Goal: Transaction & Acquisition: Obtain resource

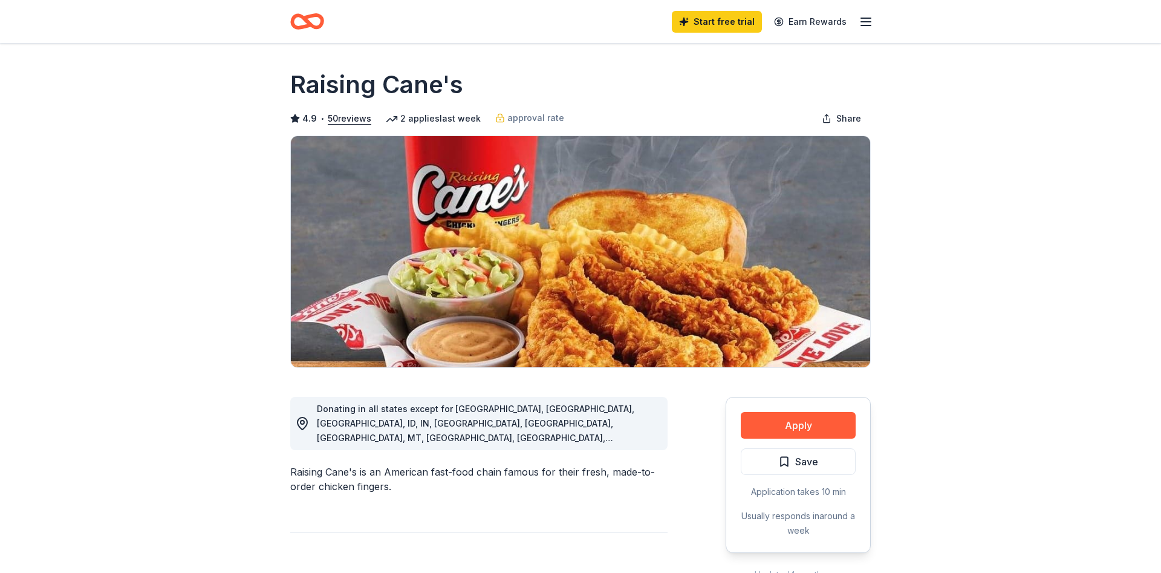
scroll to position [185, 0]
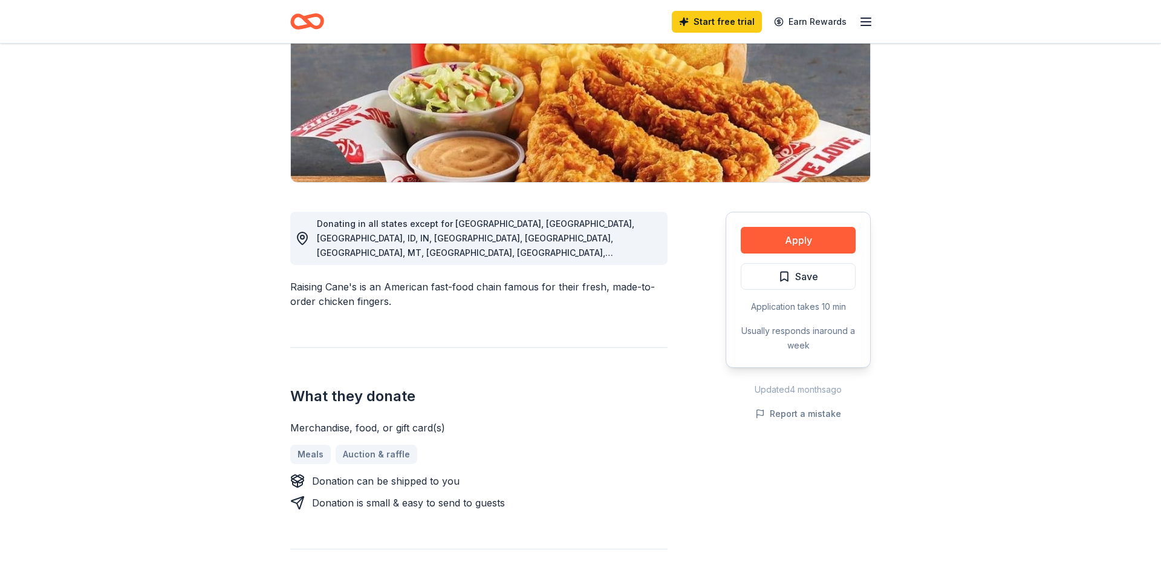
drag, startPoint x: 377, startPoint y: 383, endPoint x: 404, endPoint y: 387, distance: 27.4
click at [404, 387] on h2 "What they donate" at bounding box center [478, 396] width 377 height 19
click at [774, 233] on button "Apply" at bounding box center [798, 240] width 115 height 27
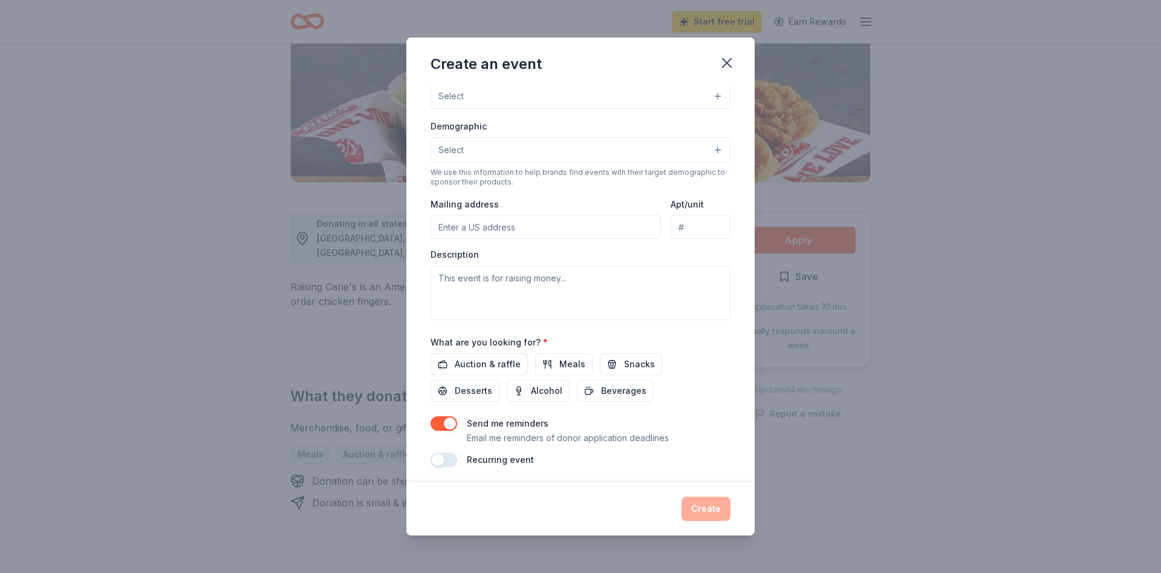
scroll to position [180, 0]
click at [206, 181] on div "Create an event Event name * 0 /100 Event website Attendance * Date * Pick a da…" at bounding box center [580, 286] width 1161 height 573
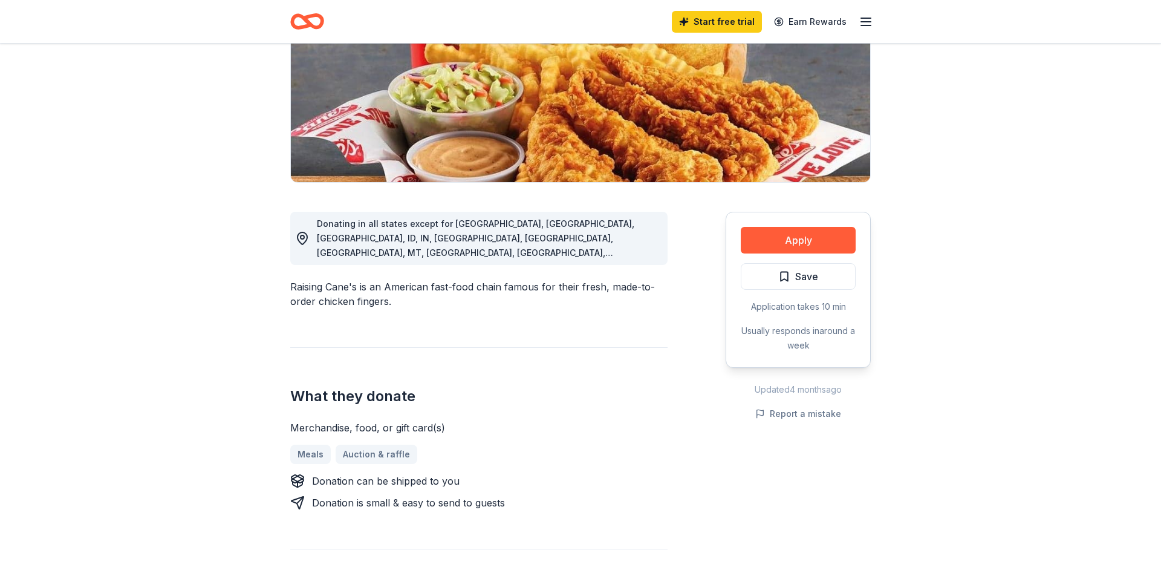
drag, startPoint x: 392, startPoint y: 277, endPoint x: 528, endPoint y: 284, distance: 136.3
click at [528, 284] on div "Raising Cane's is an American fast-food chain famous for their fresh, made-to-o…" at bounding box center [478, 293] width 377 height 29
drag, startPoint x: 303, startPoint y: 275, endPoint x: 336, endPoint y: 277, distance: 32.8
click at [336, 279] on div "Raising Cane's is an American fast-food chain famous for their fresh, made-to-o…" at bounding box center [478, 293] width 377 height 29
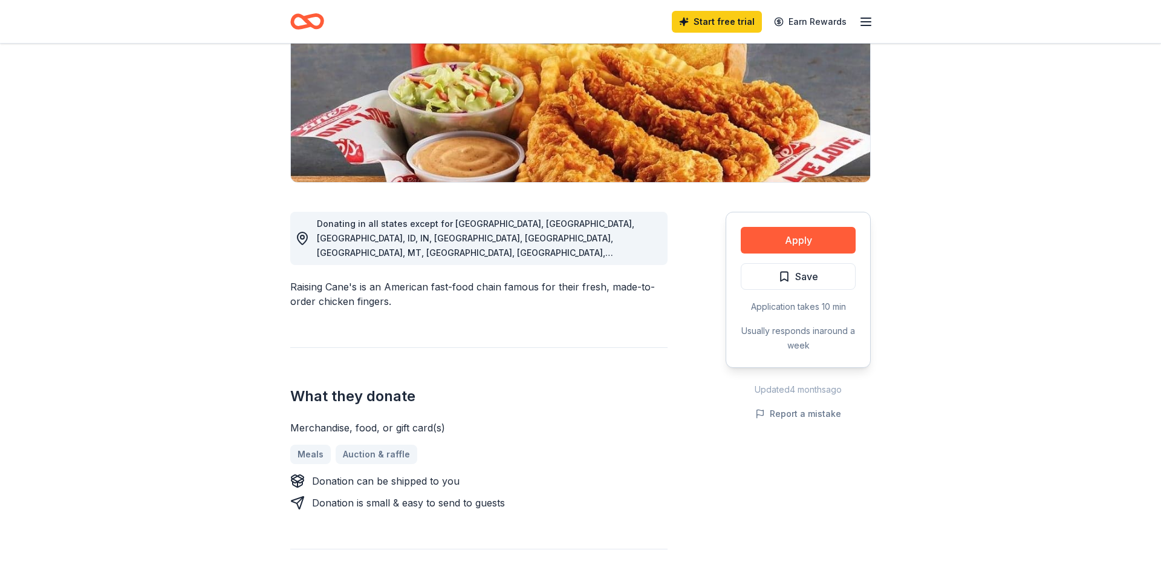
click at [336, 279] on div "Raising Cane's is an American fast-food chain famous for their fresh, made-to-o…" at bounding box center [478, 293] width 377 height 29
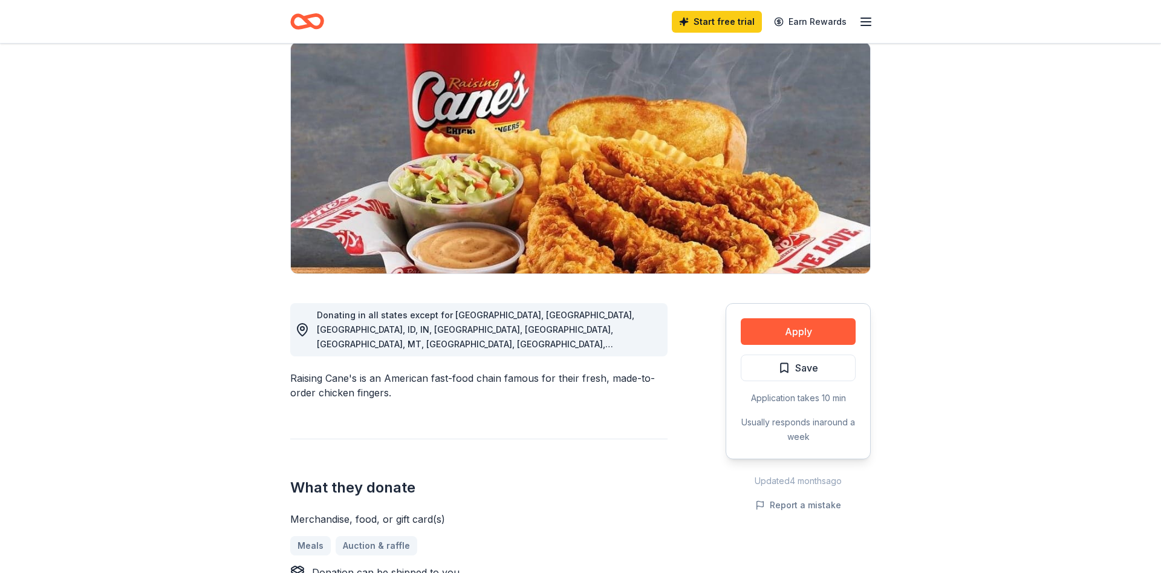
scroll to position [123, 0]
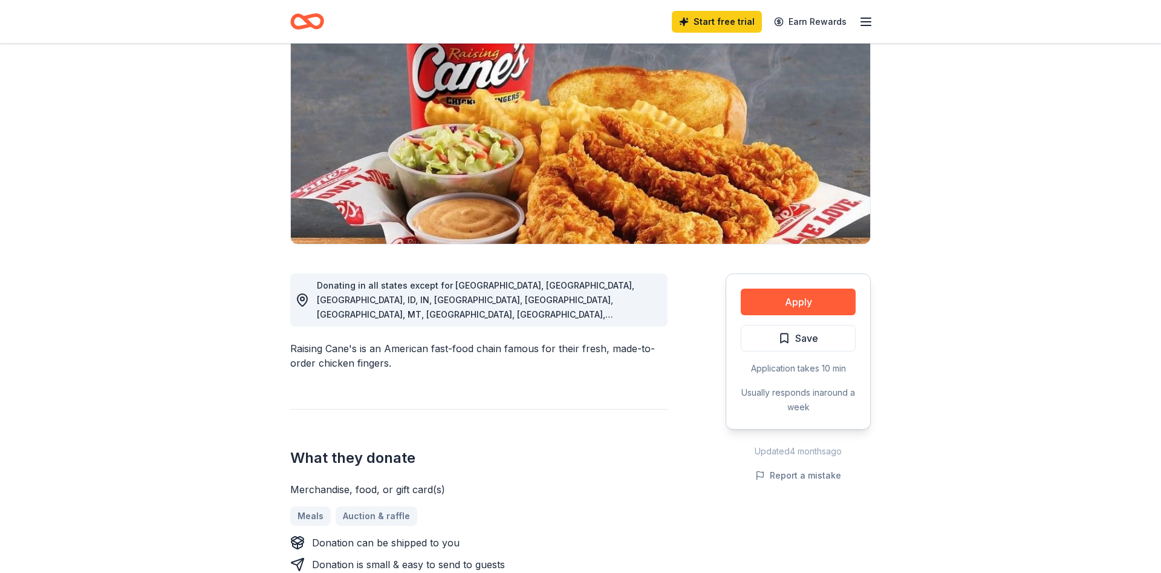
click at [298, 18] on icon "Home" at bounding box center [307, 21] width 34 height 28
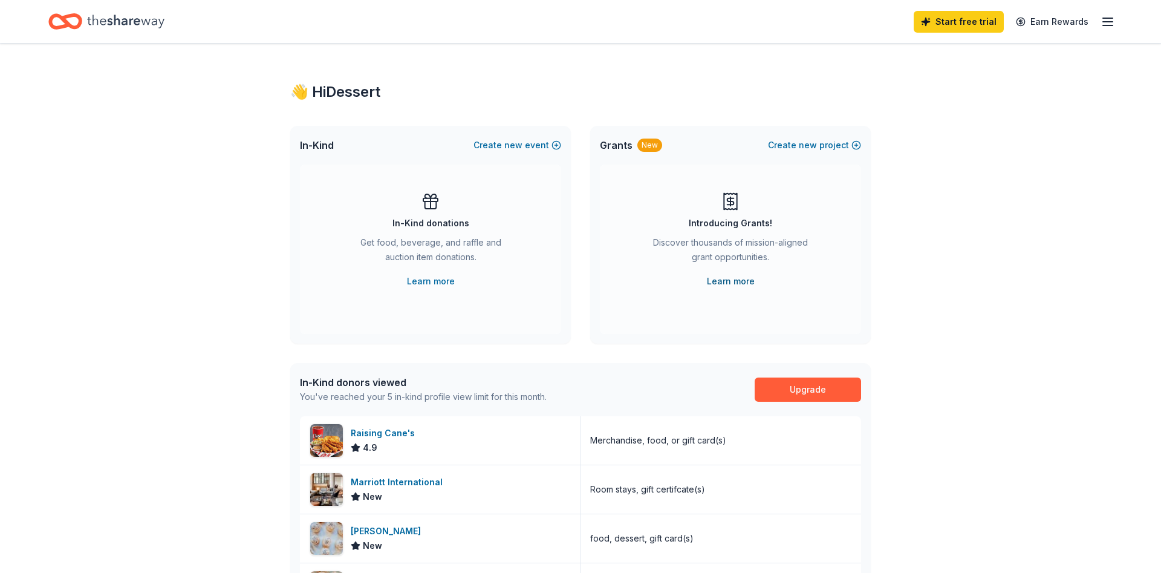
click at [736, 279] on link "Learn more" at bounding box center [731, 281] width 48 height 15
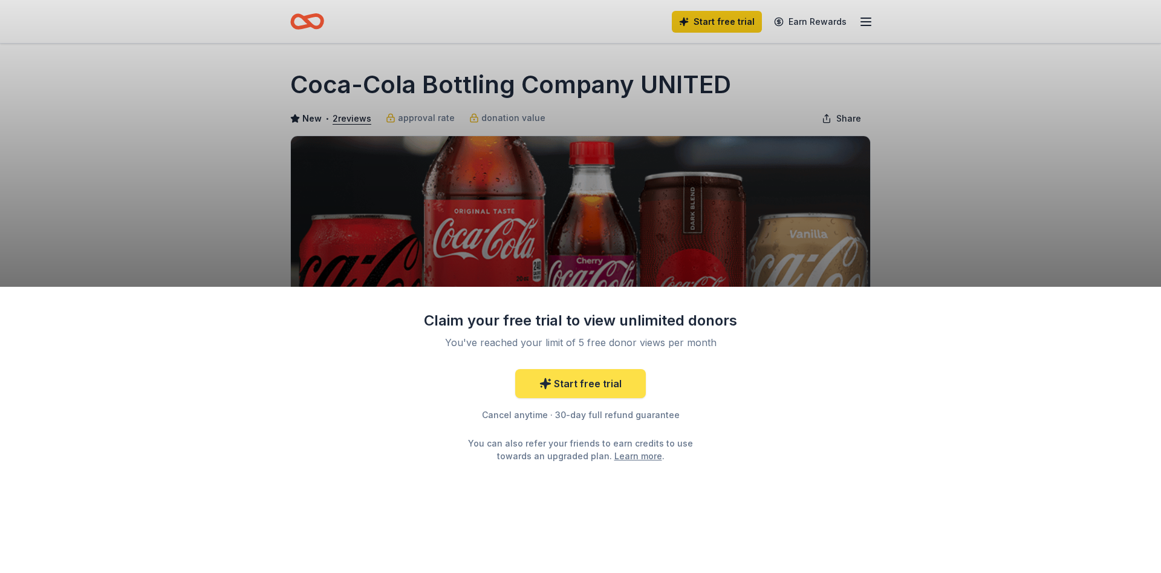
click at [604, 375] on link "Start free trial" at bounding box center [580, 383] width 131 height 29
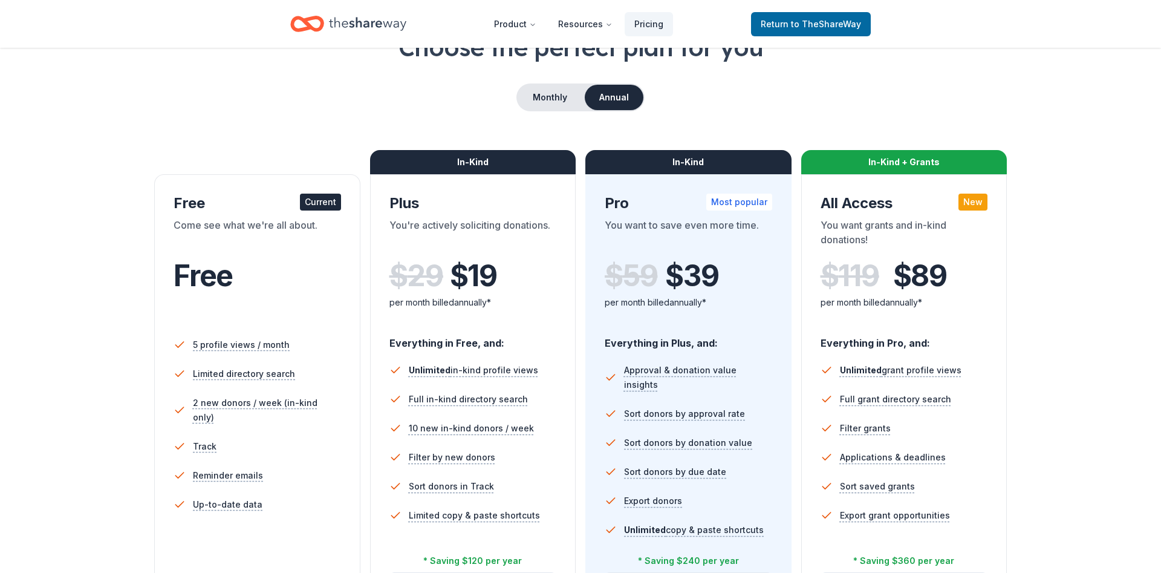
scroll to position [123, 0]
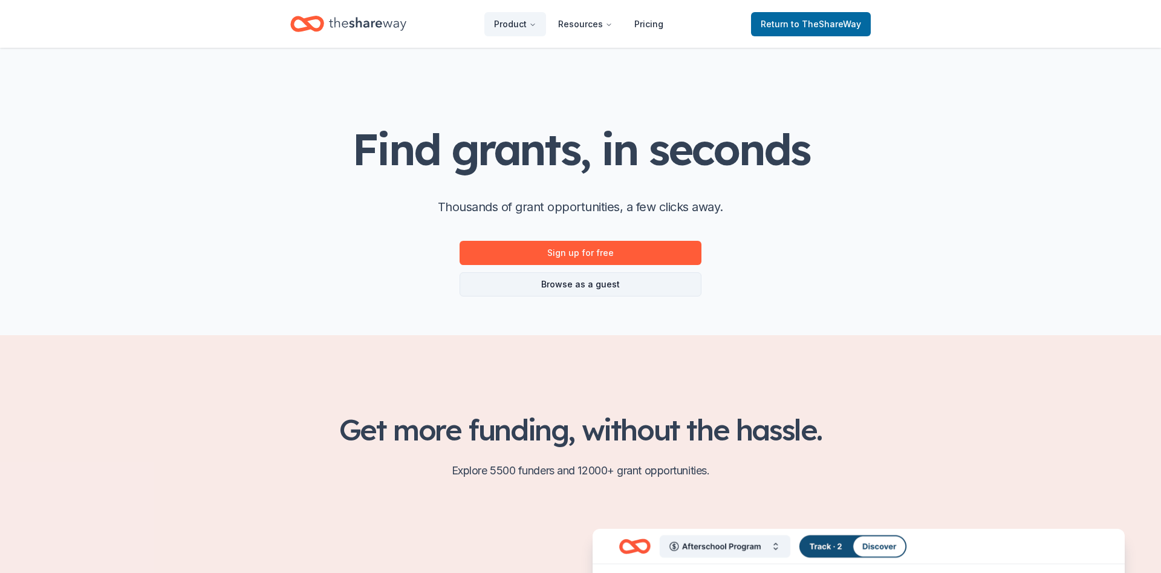
click at [622, 293] on link "Browse as a guest" at bounding box center [581, 284] width 242 height 24
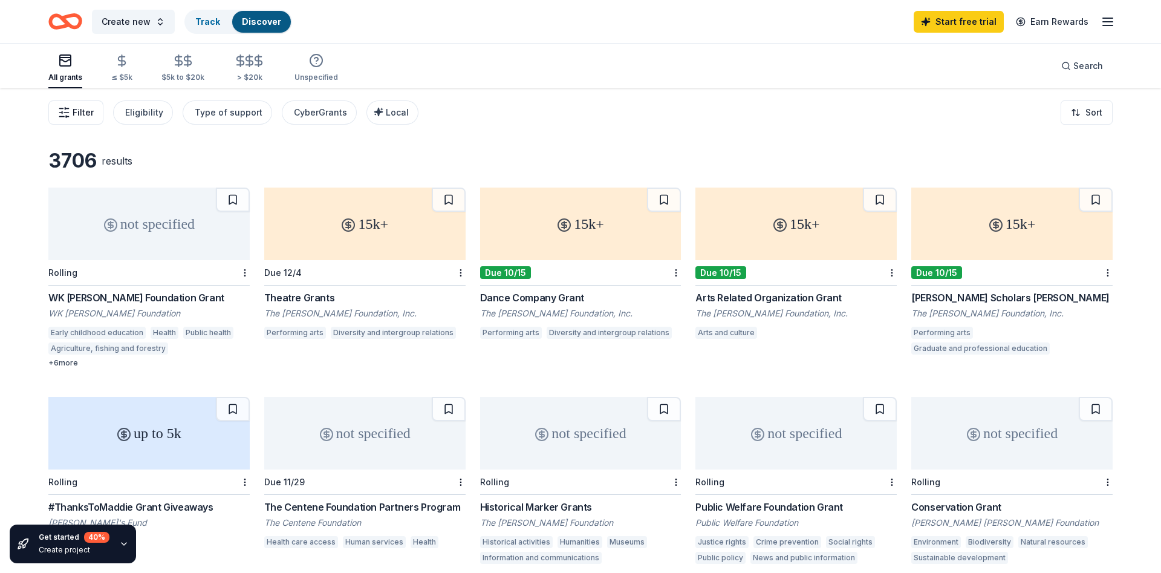
click at [92, 114] on span "Filter" at bounding box center [83, 112] width 21 height 15
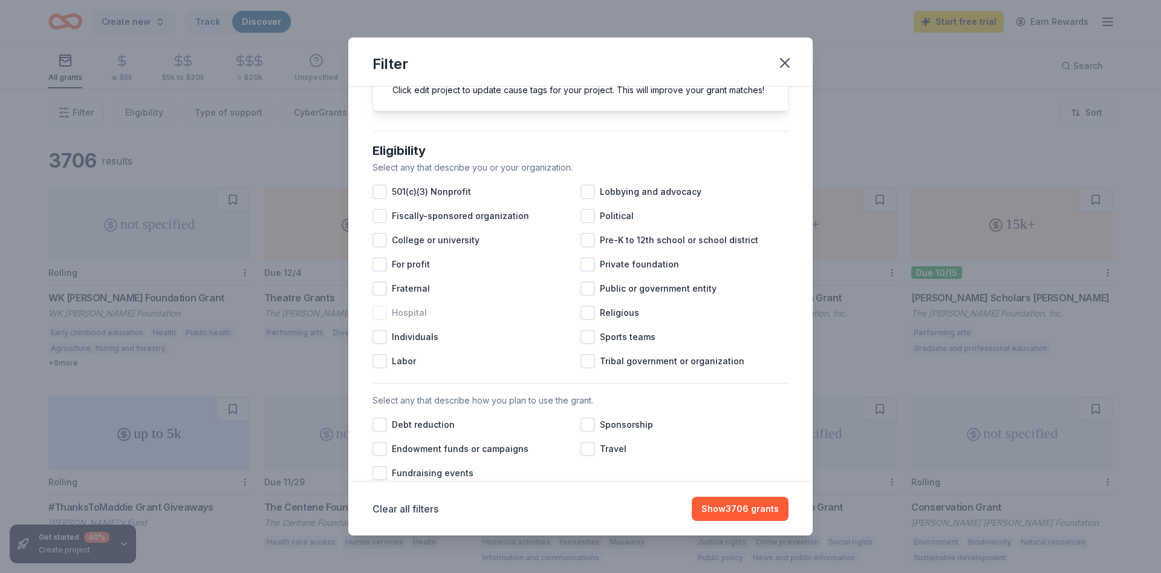
scroll to position [145, 0]
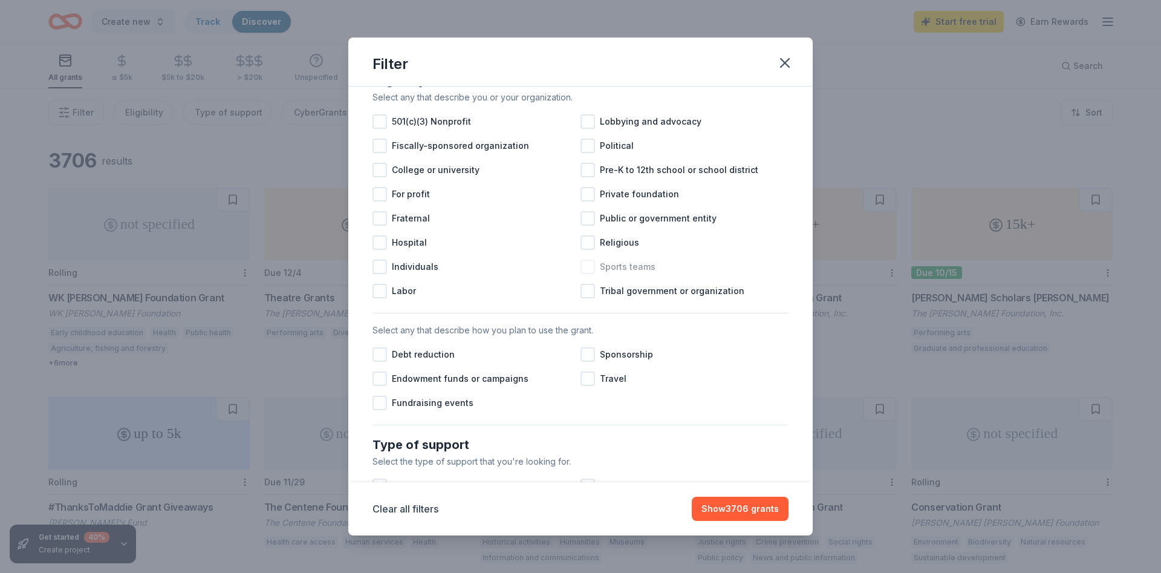
click at [583, 269] on div at bounding box center [588, 266] width 15 height 15
click at [745, 506] on button "Show 3663 grants" at bounding box center [740, 509] width 97 height 24
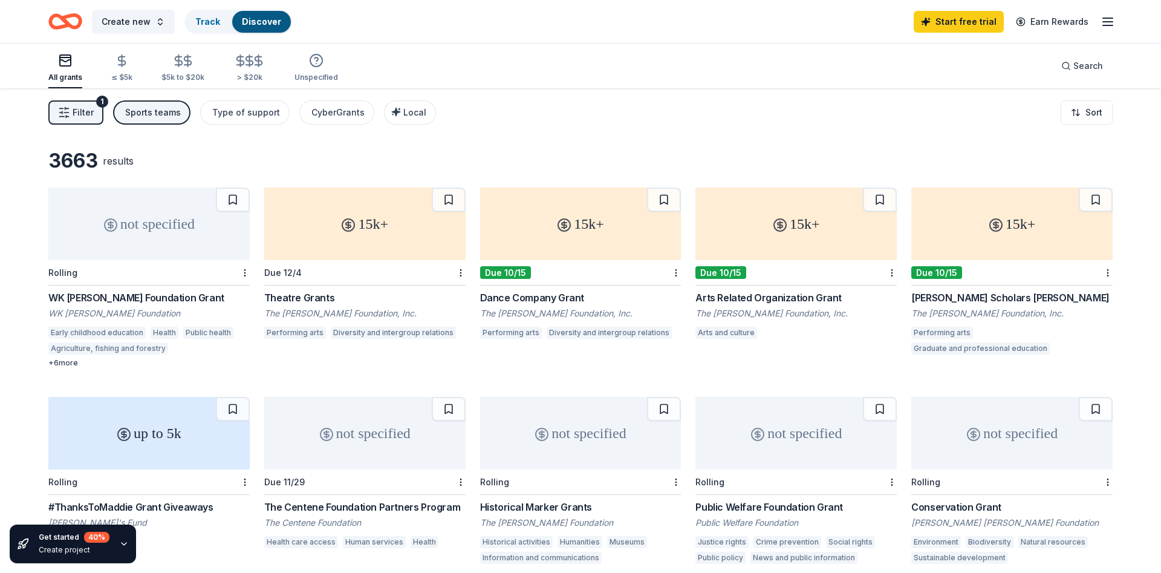
click at [168, 115] on div "Sports teams" at bounding box center [153, 112] width 56 height 15
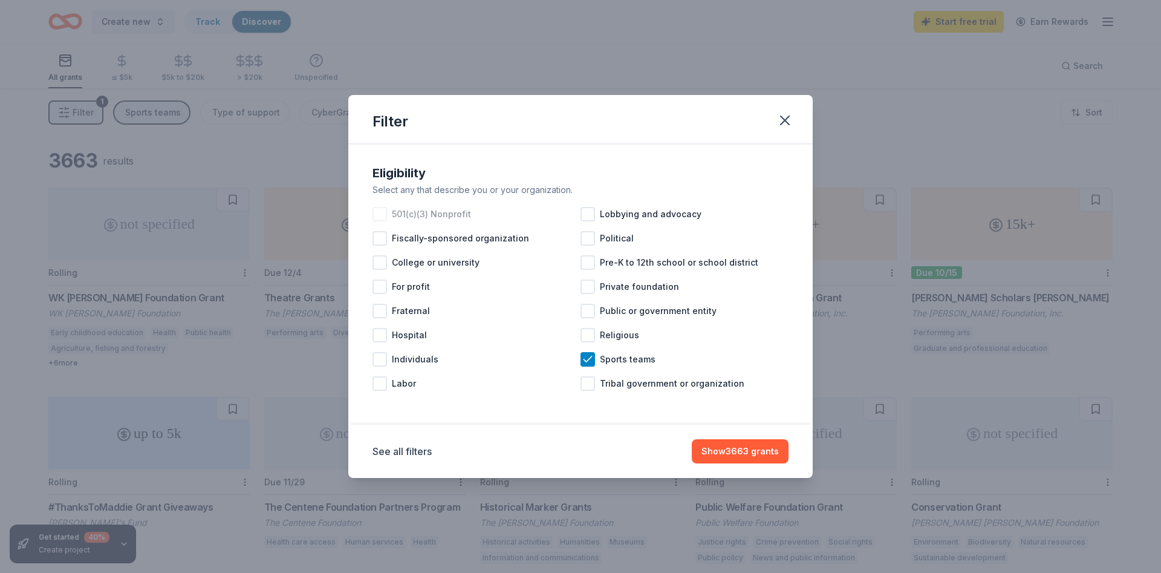
click at [376, 215] on div at bounding box center [380, 214] width 15 height 15
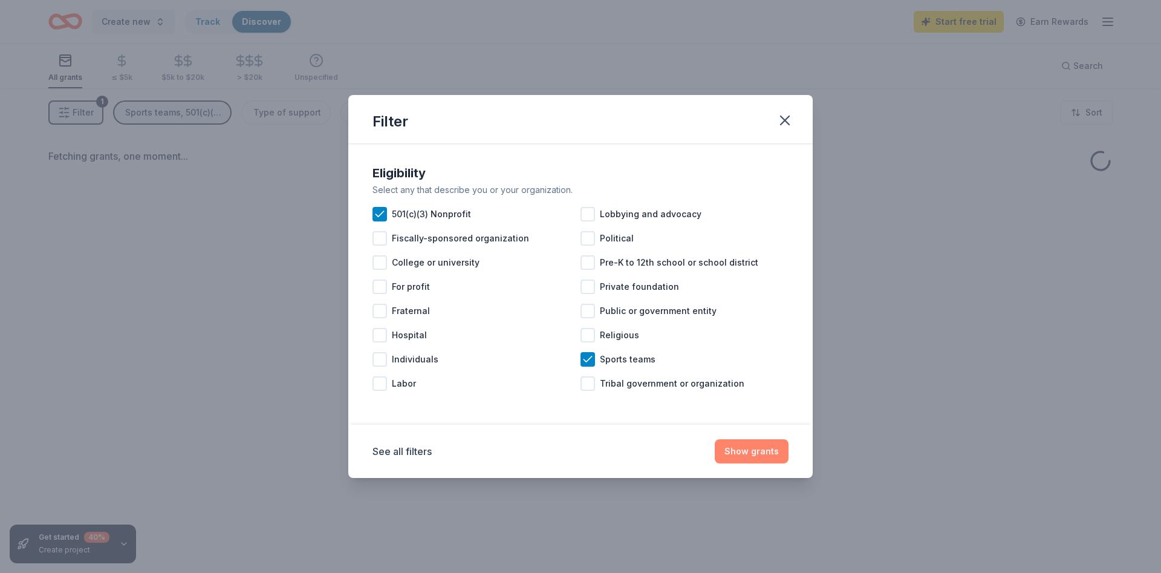
click at [733, 450] on button "Show grants" at bounding box center [752, 451] width 74 height 24
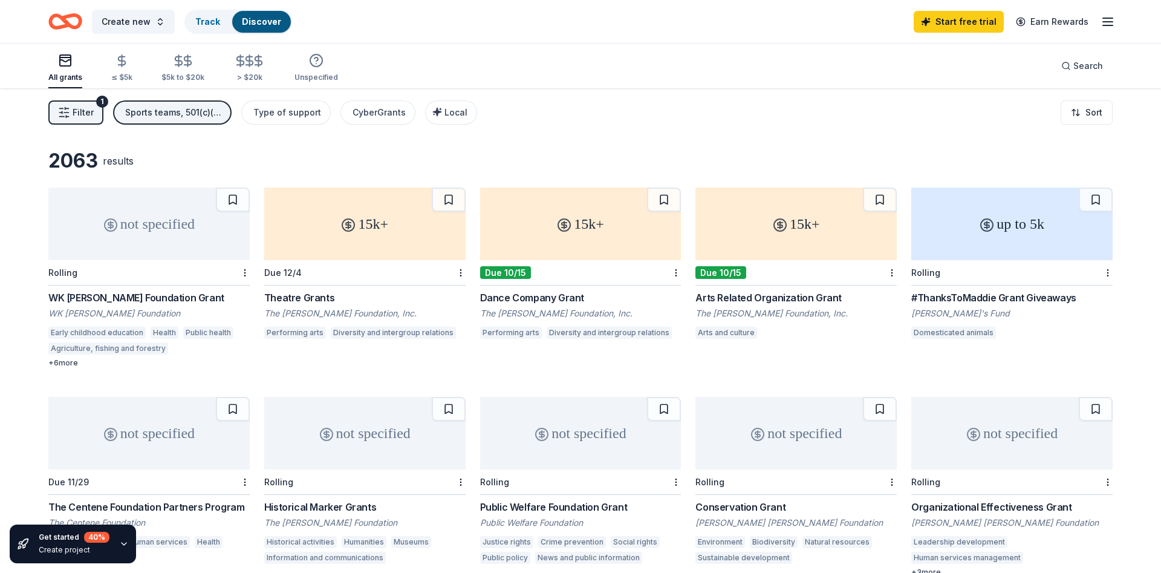
click at [548, 131] on div "Filter 1 Sports teams, 501(c)(3) Nonprofit Type of support CyberGrants Local So…" at bounding box center [580, 112] width 1161 height 48
click at [491, 129] on div "Filter 1 Sports teams, 501(c)(3) Nonprofit Type of support CyberGrants Local So…" at bounding box center [580, 112] width 1161 height 48
click at [567, 160] on div "2063 results" at bounding box center [580, 161] width 1065 height 24
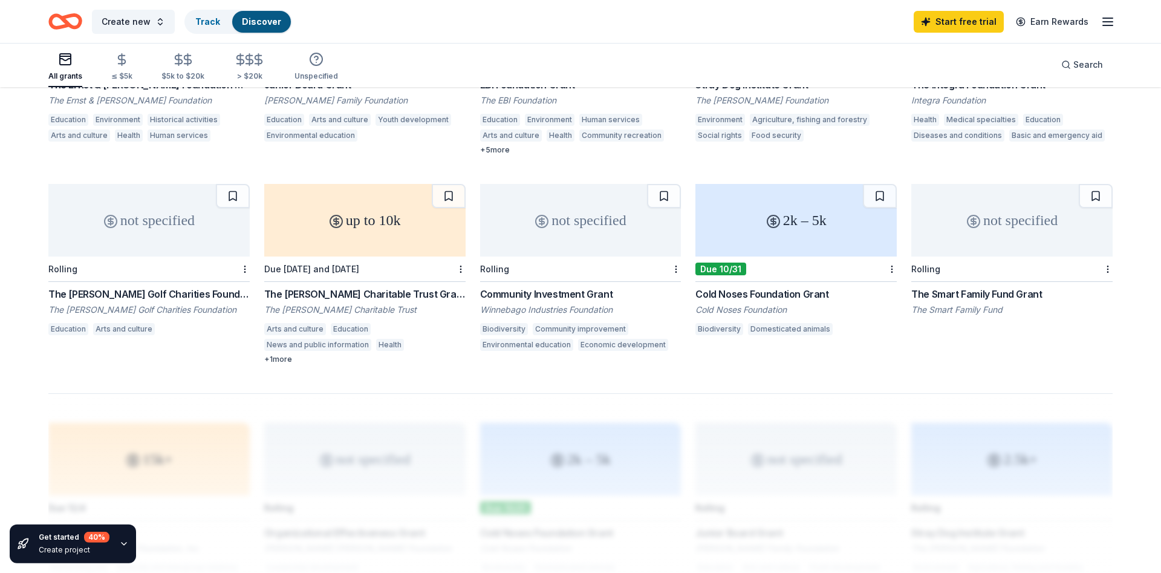
scroll to position [442, 0]
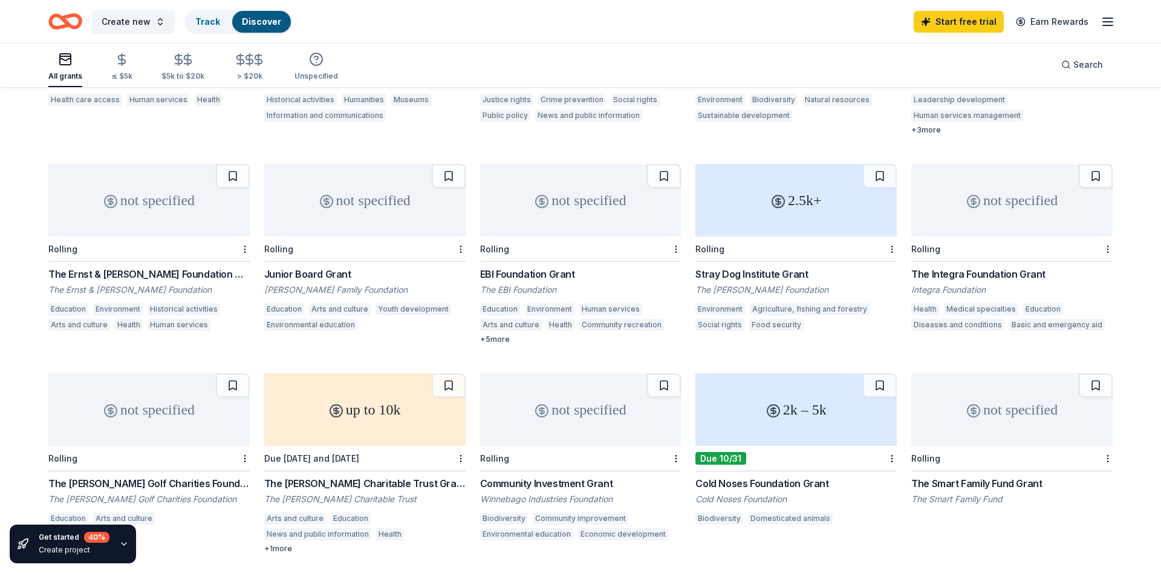
click at [360, 214] on div "not specified" at bounding box center [364, 200] width 201 height 73
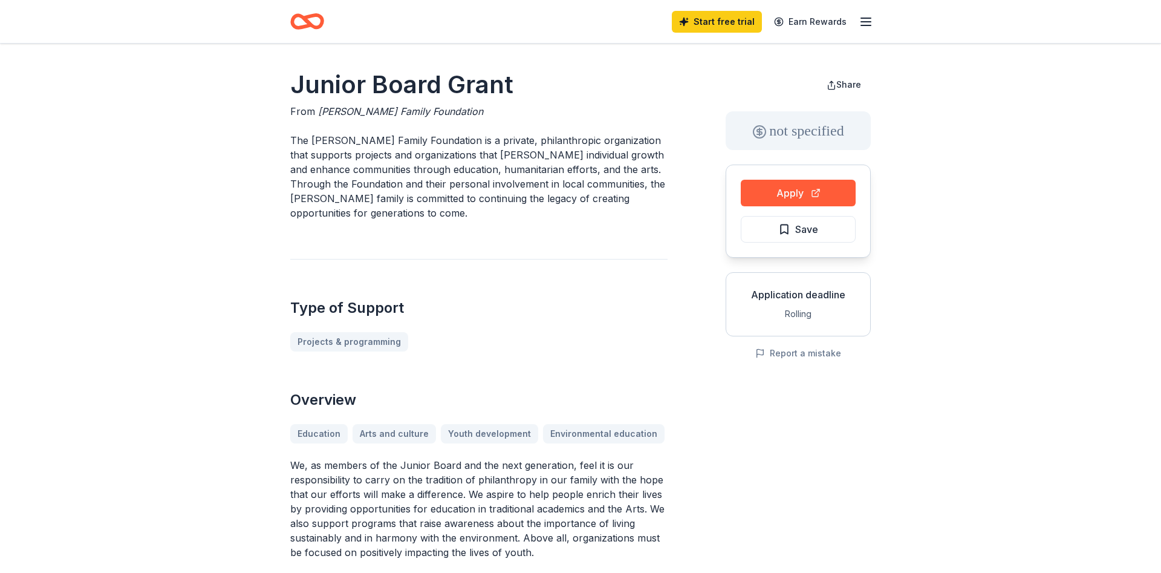
drag, startPoint x: 376, startPoint y: 169, endPoint x: 582, endPoint y: 168, distance: 206.3
click at [582, 168] on p "The Andrew Family Foundation is a private, philanthropic organization that supp…" at bounding box center [478, 176] width 377 height 87
click at [820, 195] on button "Apply" at bounding box center [798, 193] width 115 height 27
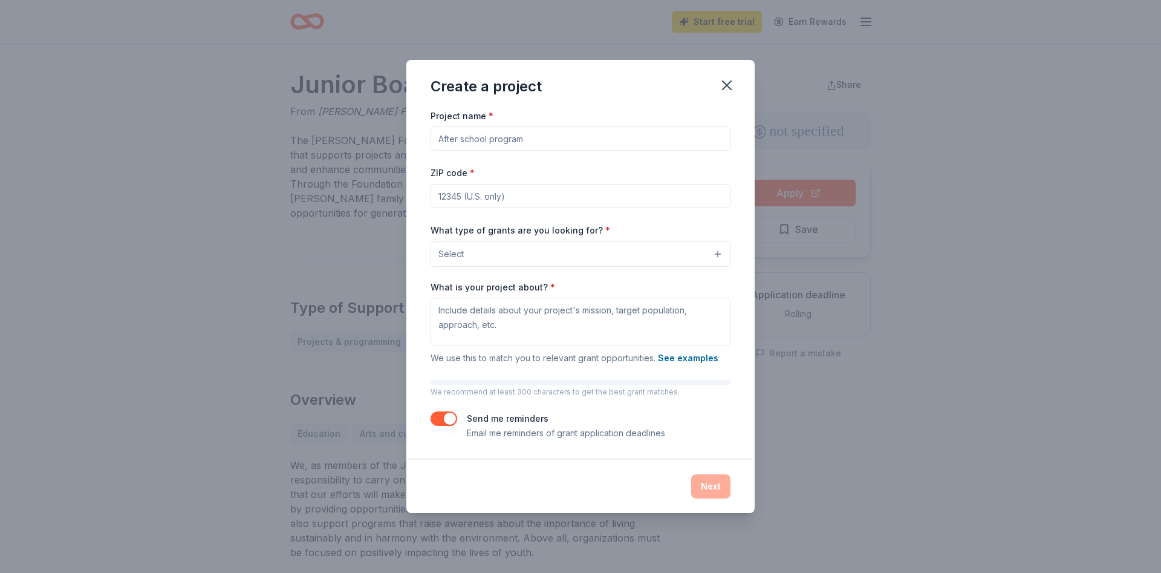
click at [517, 136] on input "Project name *" at bounding box center [581, 138] width 300 height 24
click at [574, 257] on button "Select" at bounding box center [581, 253] width 300 height 25
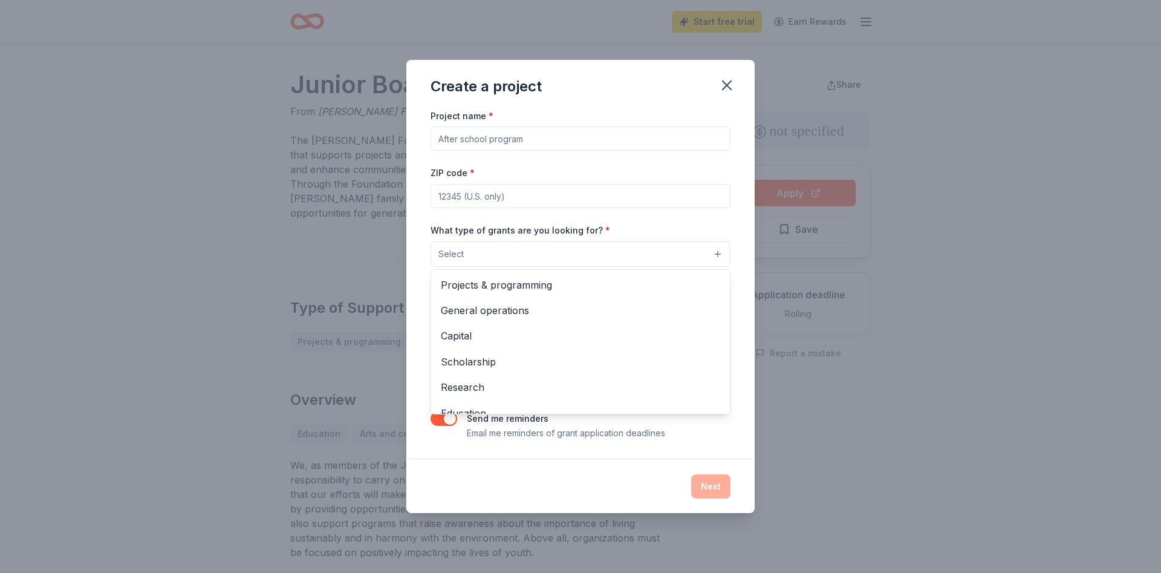
click at [540, 221] on div "Project name * ZIP code * What type of grants are you looking for? * Select Pro…" at bounding box center [581, 274] width 300 height 332
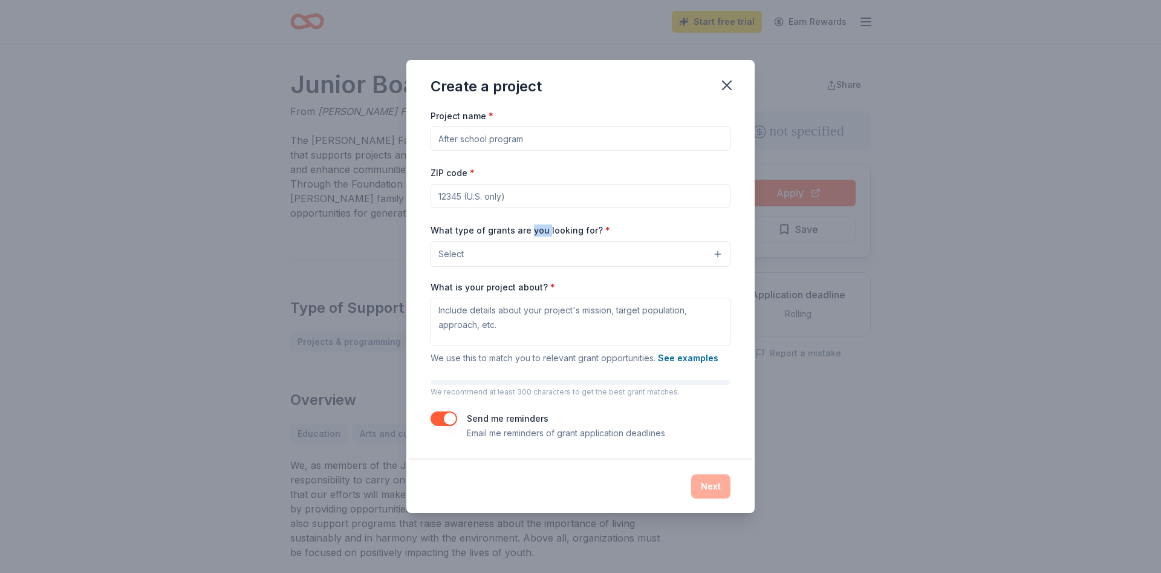
click at [540, 221] on div "Project name * ZIP code * What type of grants are you looking for? * Select Wha…" at bounding box center [581, 274] width 300 height 332
click at [553, 308] on textarea "What is your project about? *" at bounding box center [581, 322] width 300 height 48
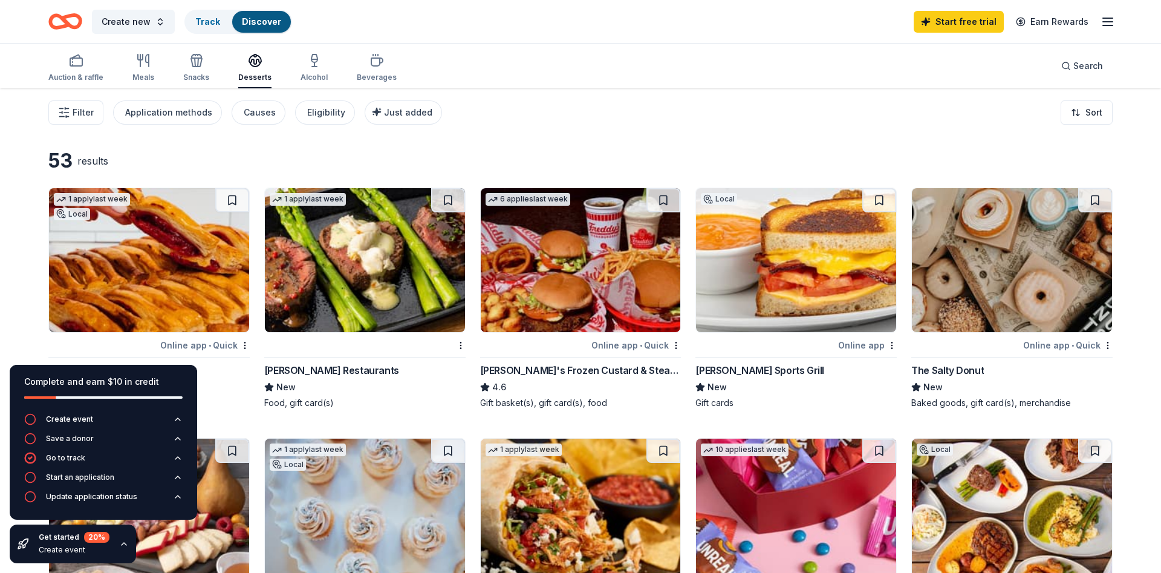
drag, startPoint x: 90, startPoint y: 161, endPoint x: 99, endPoint y: 161, distance: 9.1
click at [99, 161] on div "results" at bounding box center [92, 161] width 31 height 15
click at [155, 161] on div "53 results" at bounding box center [256, 161] width 417 height 24
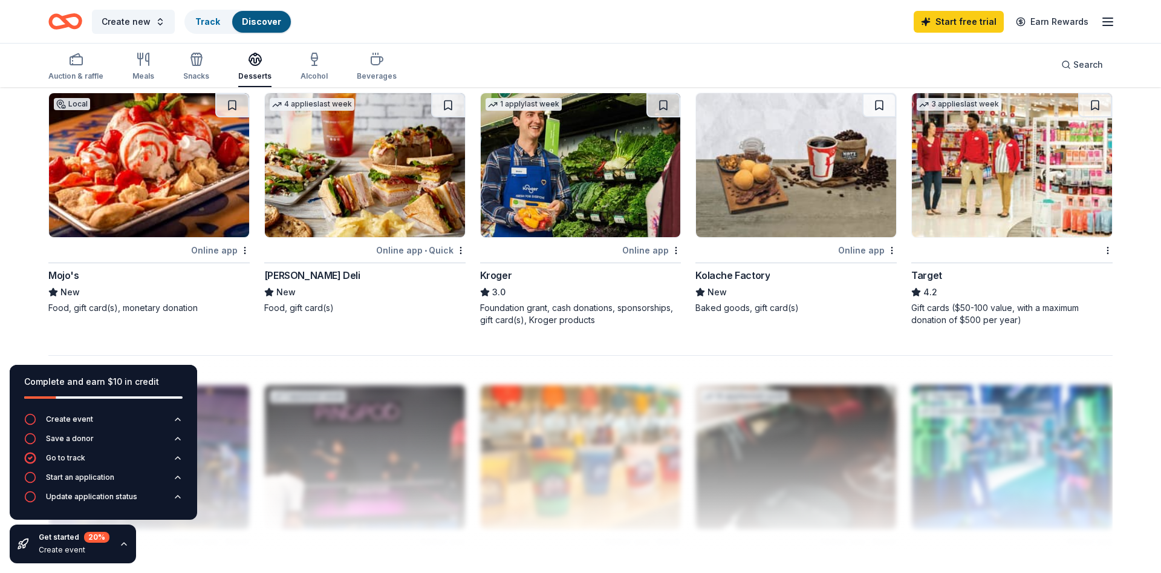
scroll to position [802, 0]
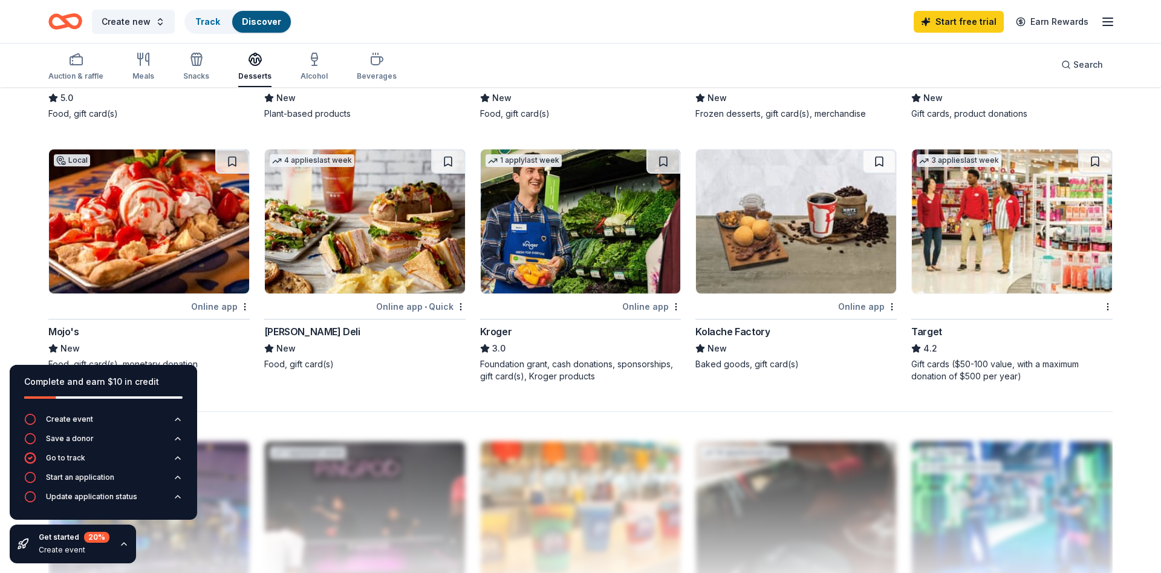
click at [572, 279] on img at bounding box center [581, 221] width 200 height 144
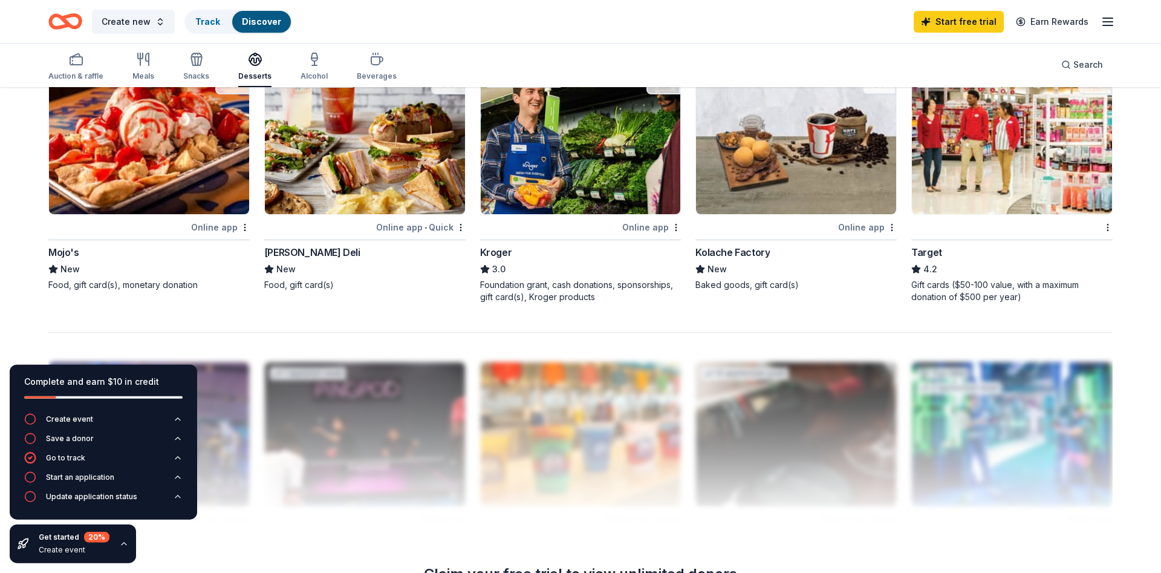
scroll to position [925, 0]
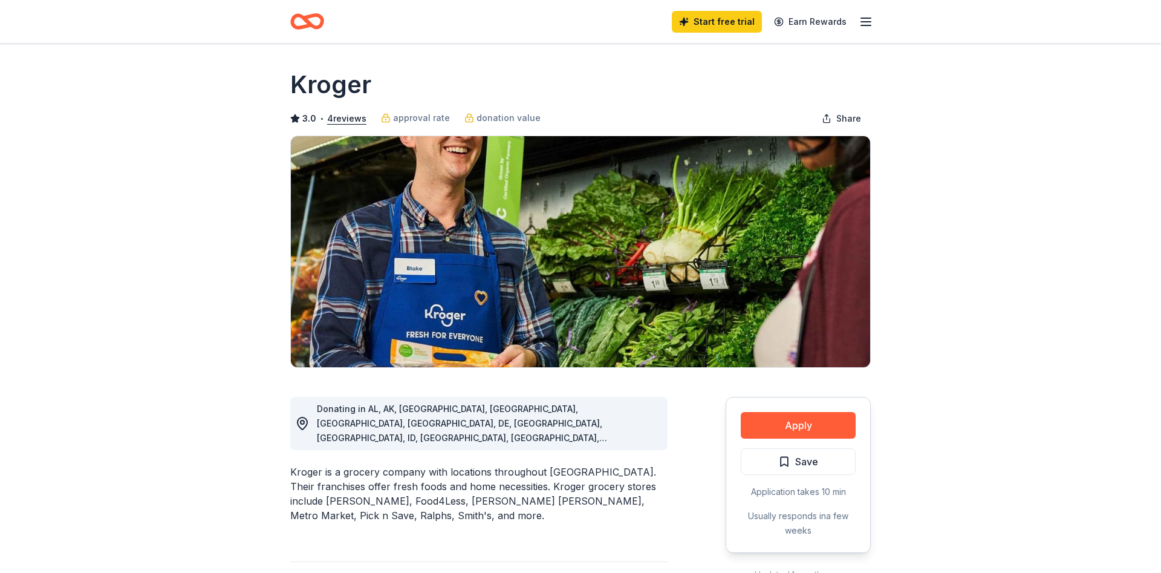
scroll to position [19, 0]
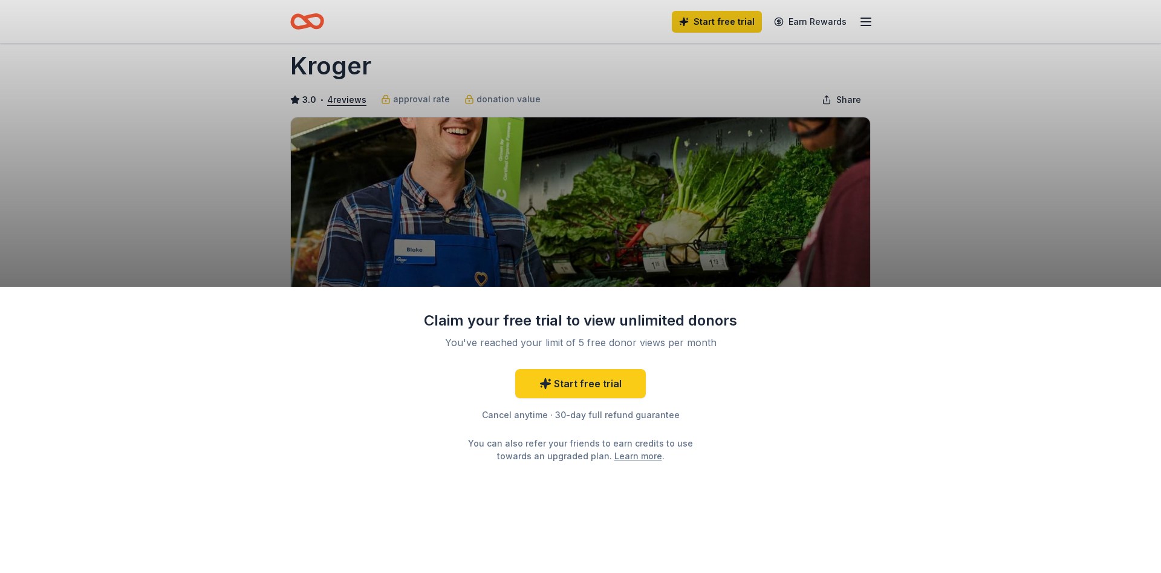
click at [198, 172] on div "Claim your free trial to view unlimited donors You've reached your limit of 5 f…" at bounding box center [580, 286] width 1161 height 573
